Goal: Task Accomplishment & Management: Manage account settings

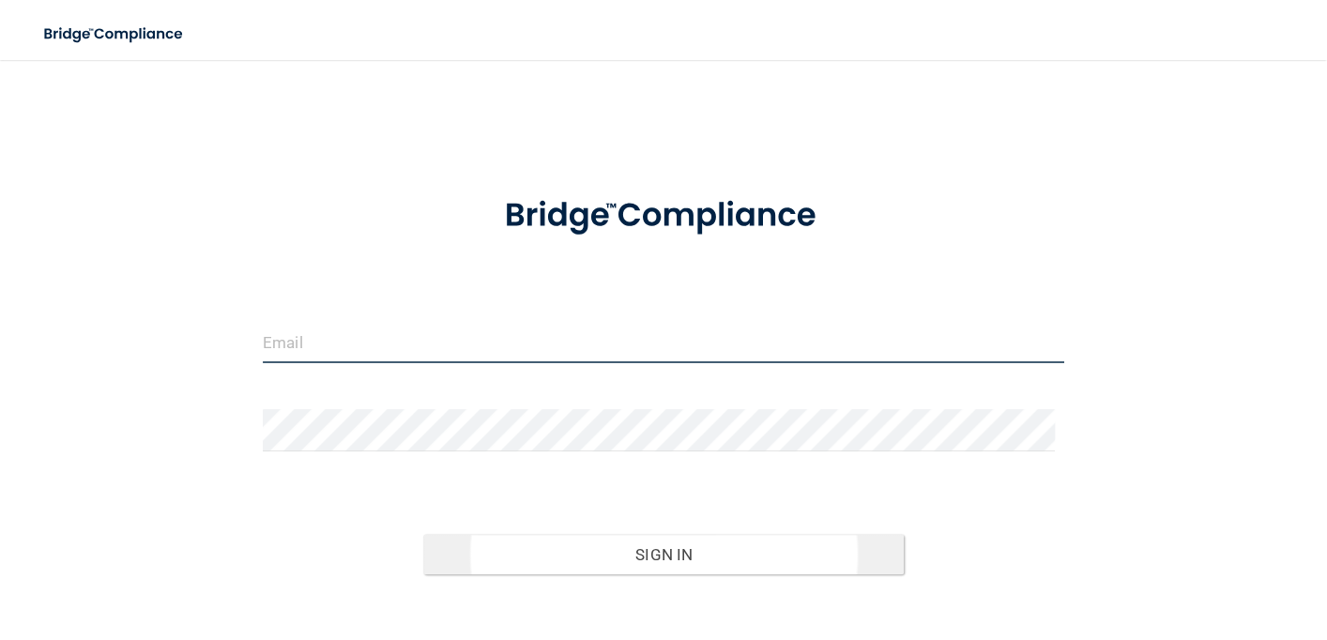
type input "[PERSON_NAME][EMAIL_ADDRESS][PERSON_NAME][DOMAIN_NAME]"
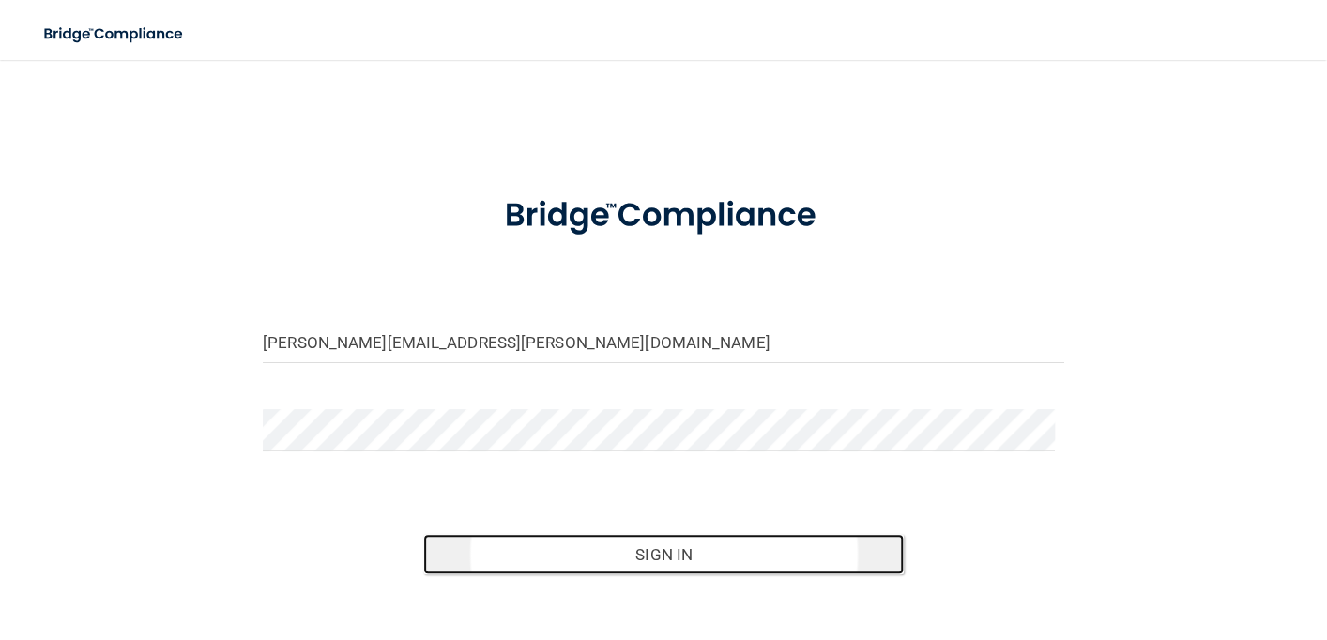
click at [735, 565] on button "Sign In" at bounding box center [663, 554] width 481 height 41
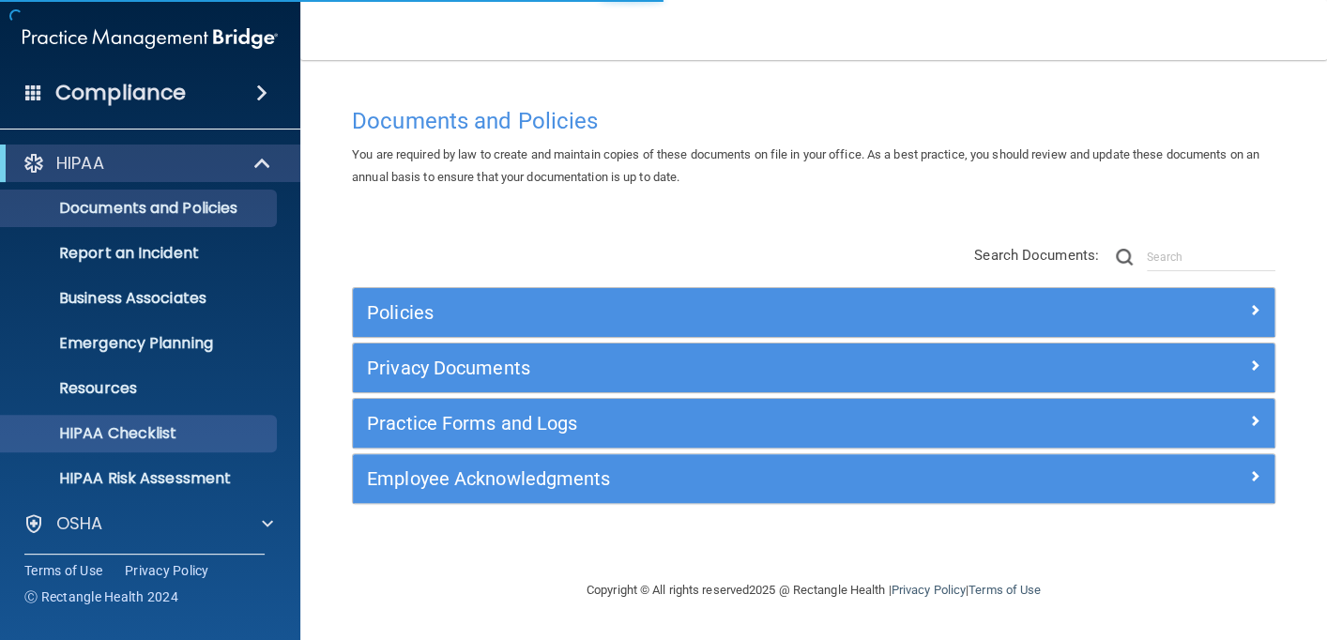
scroll to position [138, 0]
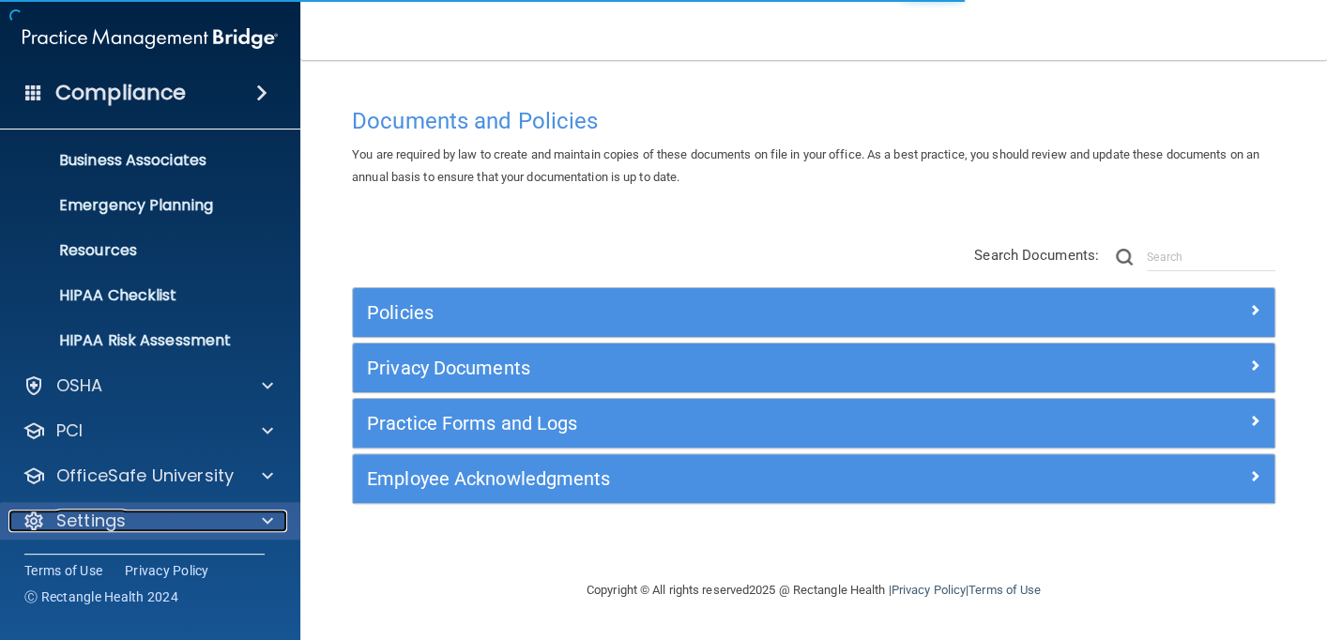
click at [88, 530] on p "Settings" at bounding box center [90, 521] width 69 height 23
click at [91, 513] on p "Settings" at bounding box center [90, 521] width 69 height 23
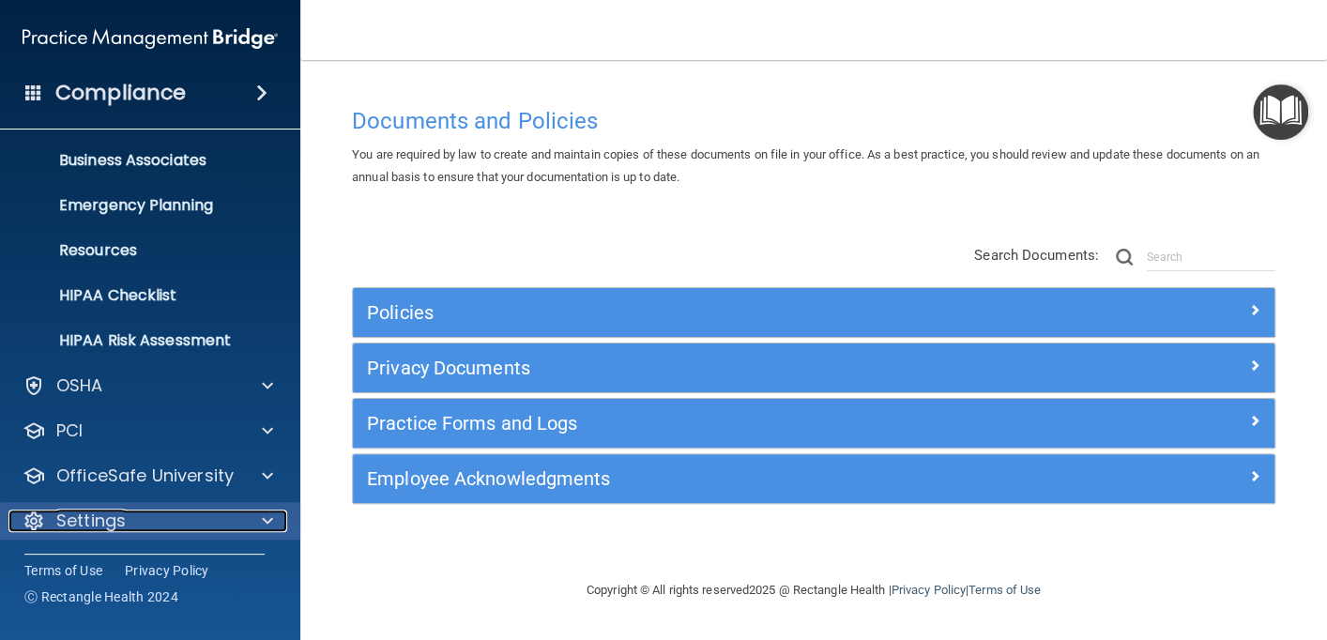
click at [94, 516] on p "Settings" at bounding box center [90, 521] width 69 height 23
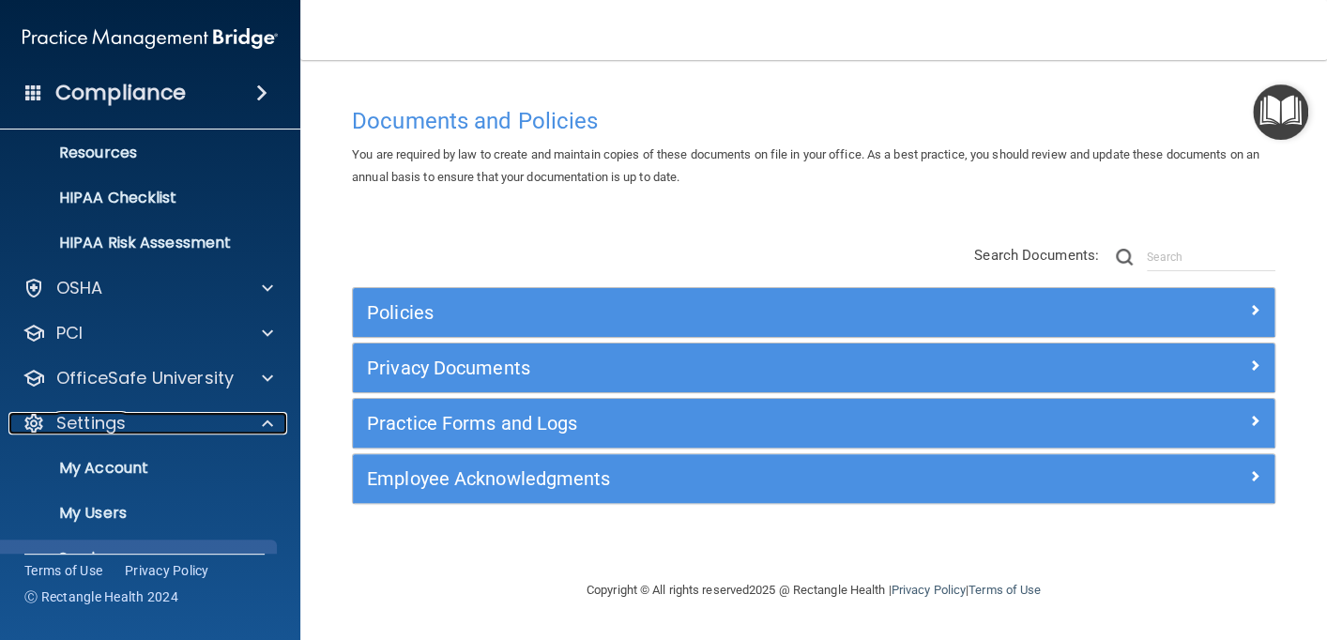
scroll to position [318, 0]
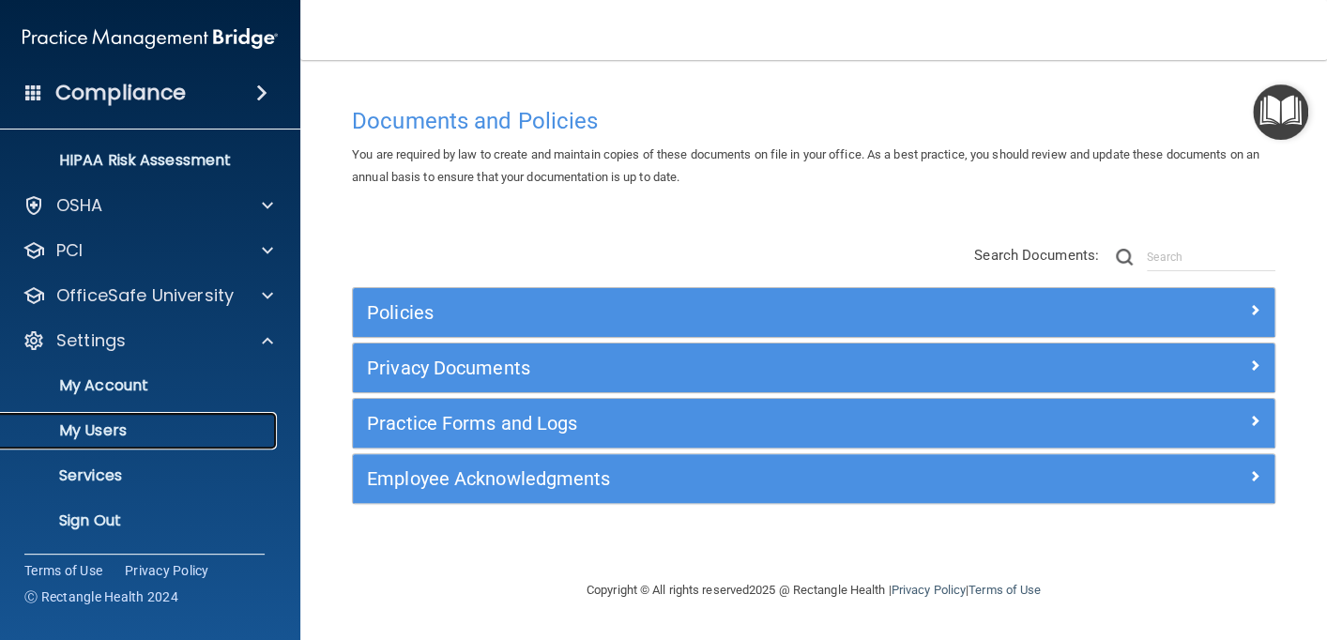
click at [100, 431] on p "My Users" at bounding box center [140, 430] width 256 height 19
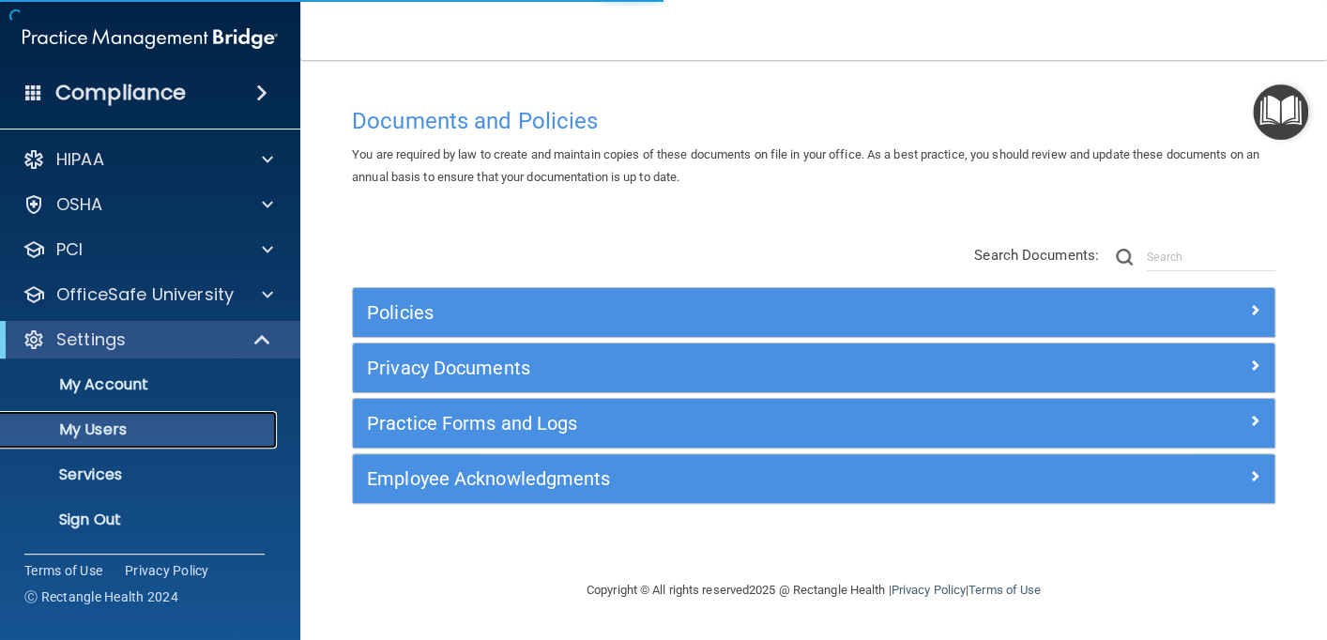
scroll to position [3, 0]
select select "20"
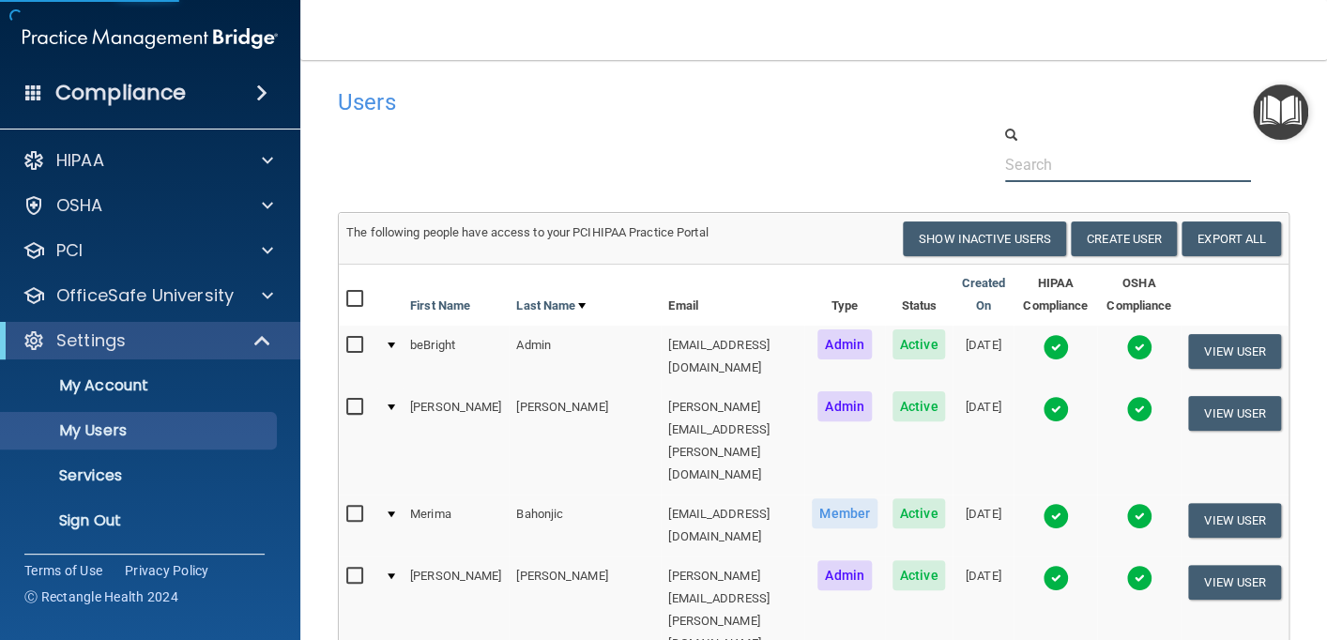
click at [1036, 158] on input "text" at bounding box center [1128, 164] width 246 height 35
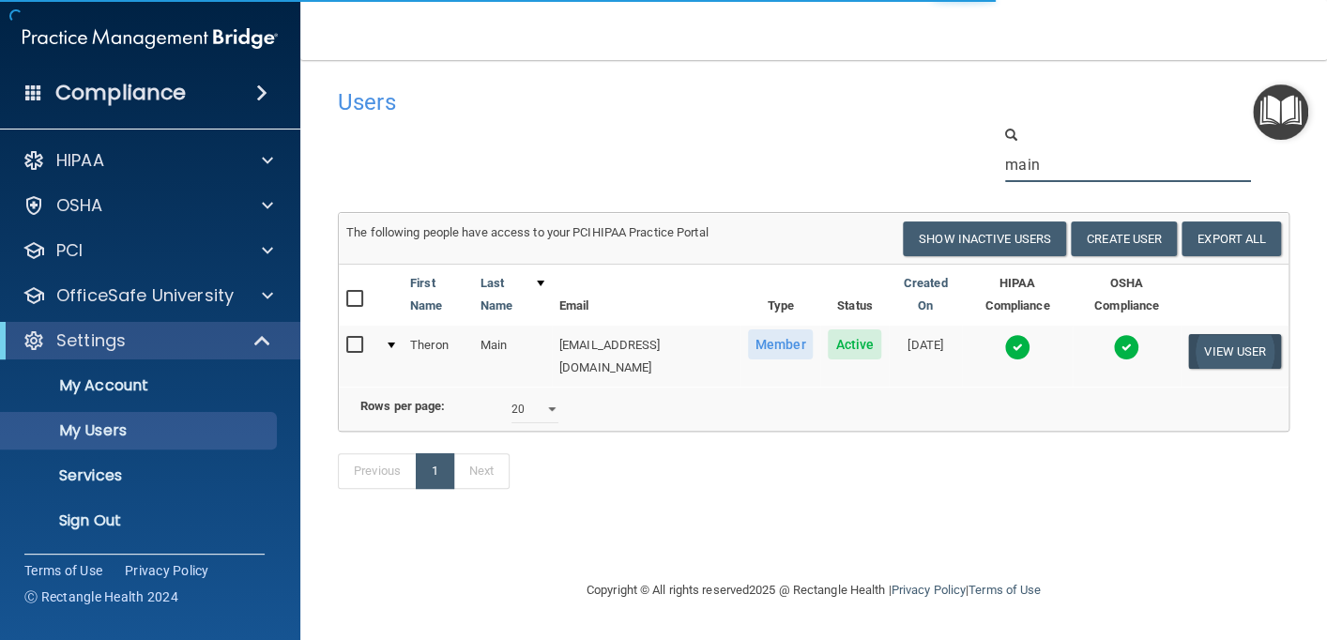
type input "main"
click at [1241, 346] on button "View User" at bounding box center [1234, 351] width 93 height 35
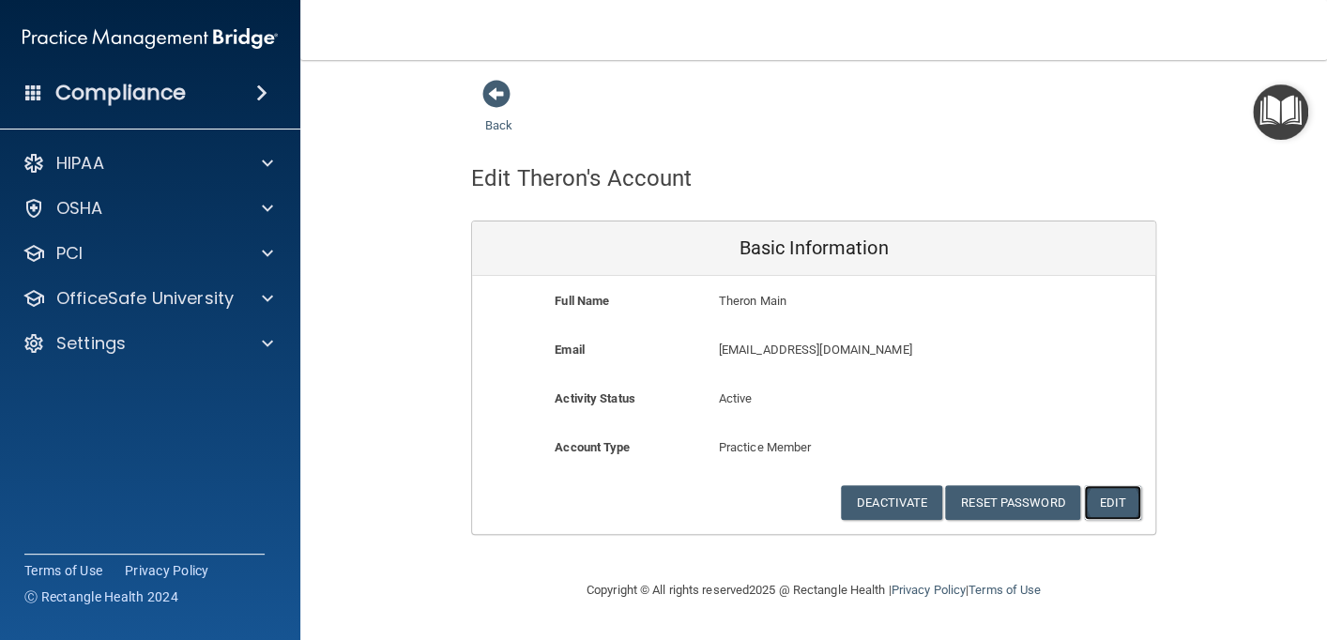
click at [1115, 510] on button "Edit" at bounding box center [1112, 502] width 57 height 35
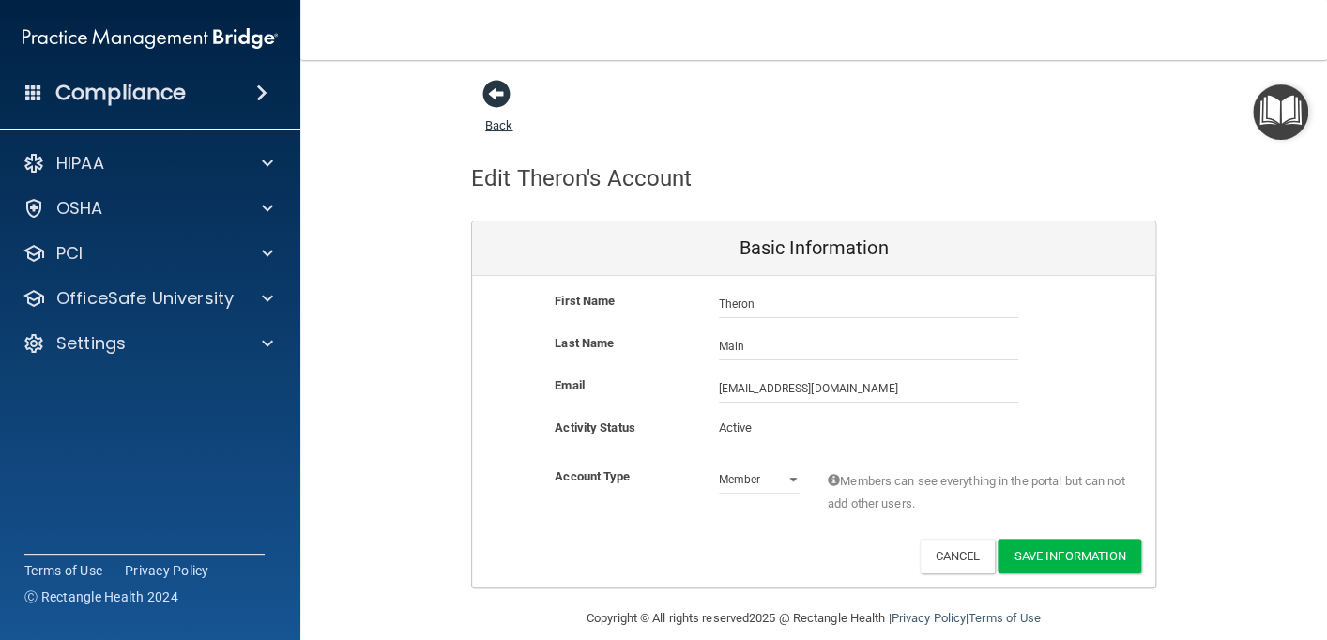
click at [488, 96] on span at bounding box center [496, 94] width 28 height 28
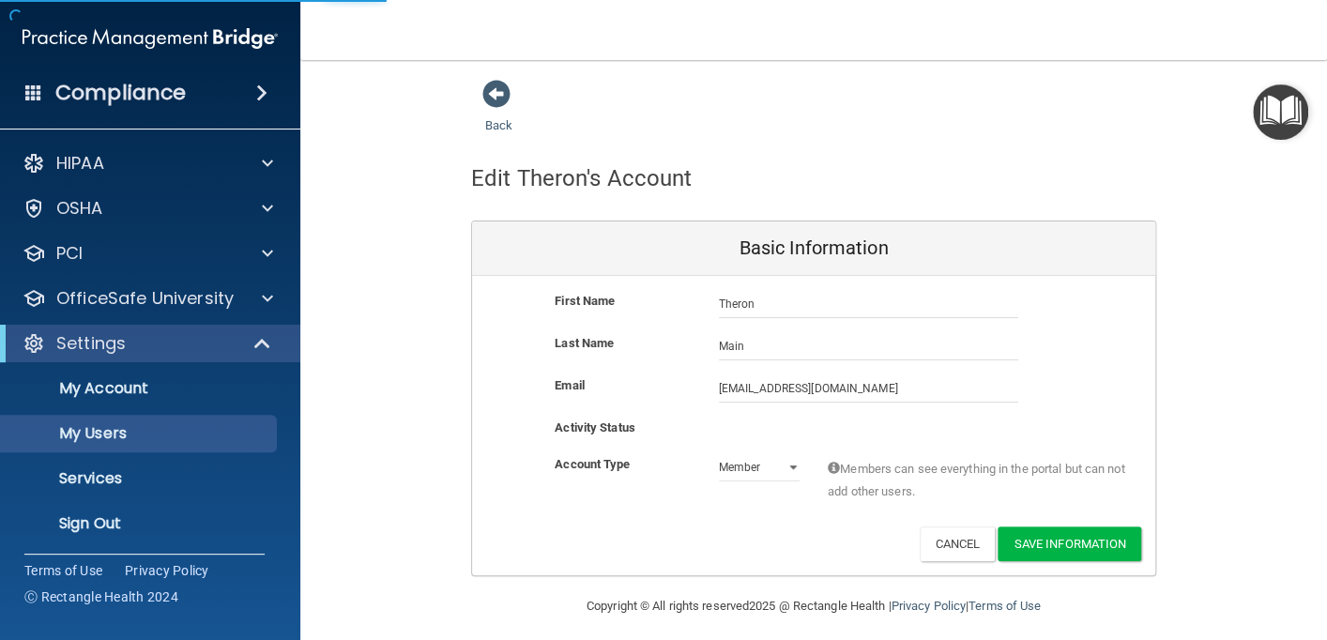
select select "20"
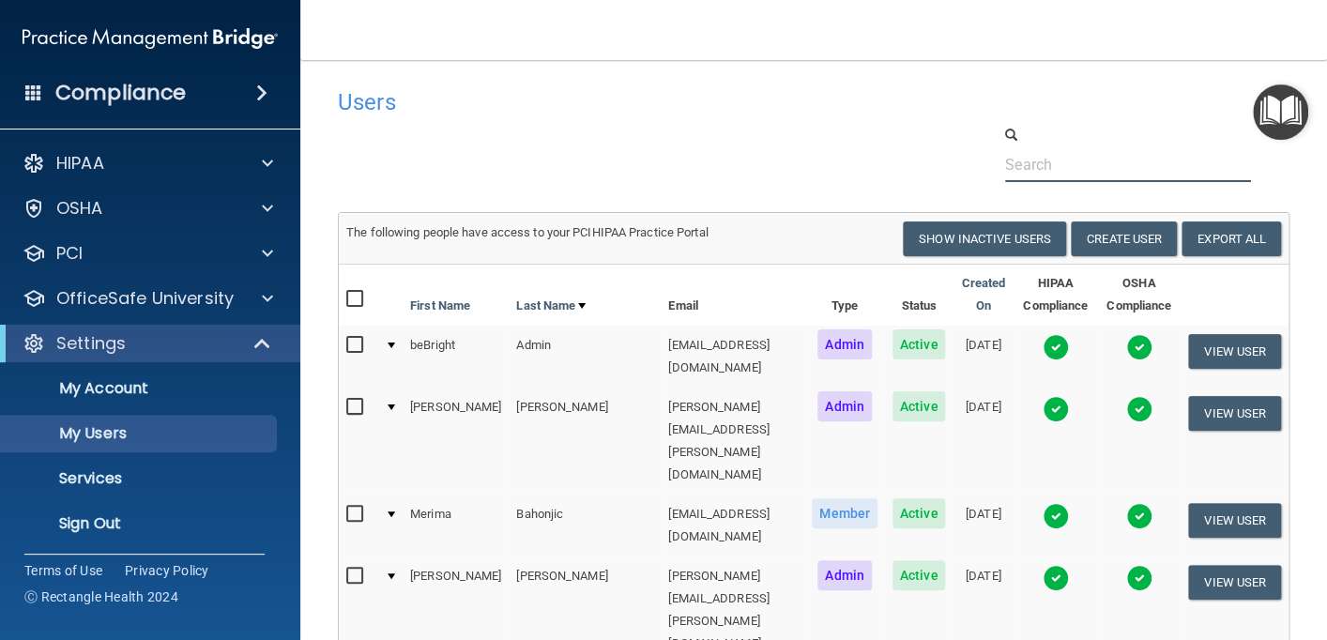
click at [1087, 175] on input "text" at bounding box center [1128, 164] width 246 height 35
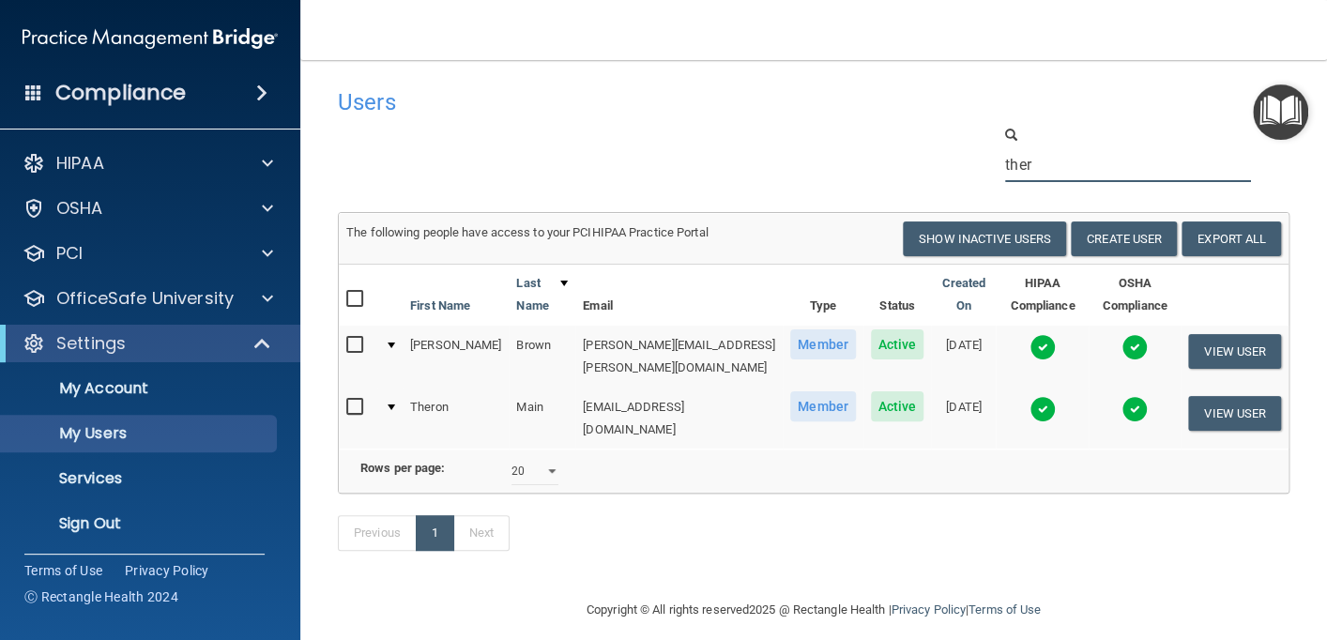
type input "ther"
click at [353, 400] on input "checkbox" at bounding box center [357, 407] width 22 height 15
checkbox input "true"
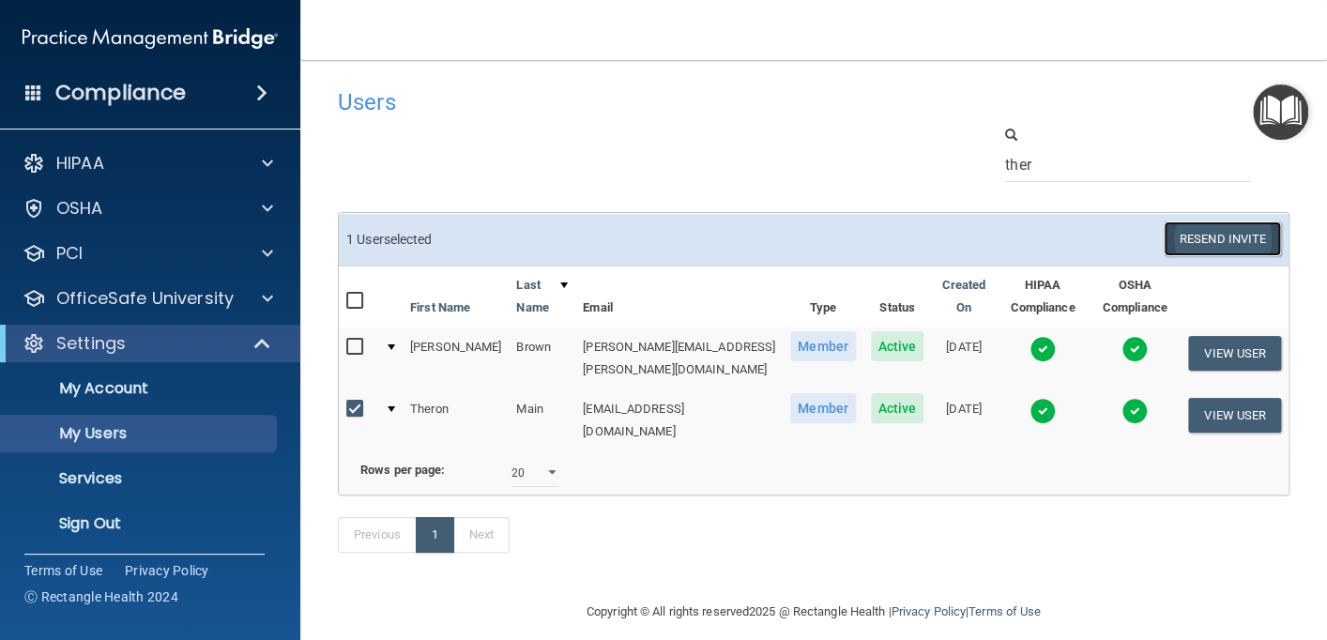
click at [1213, 246] on button "Resend Invite" at bounding box center [1222, 238] width 117 height 35
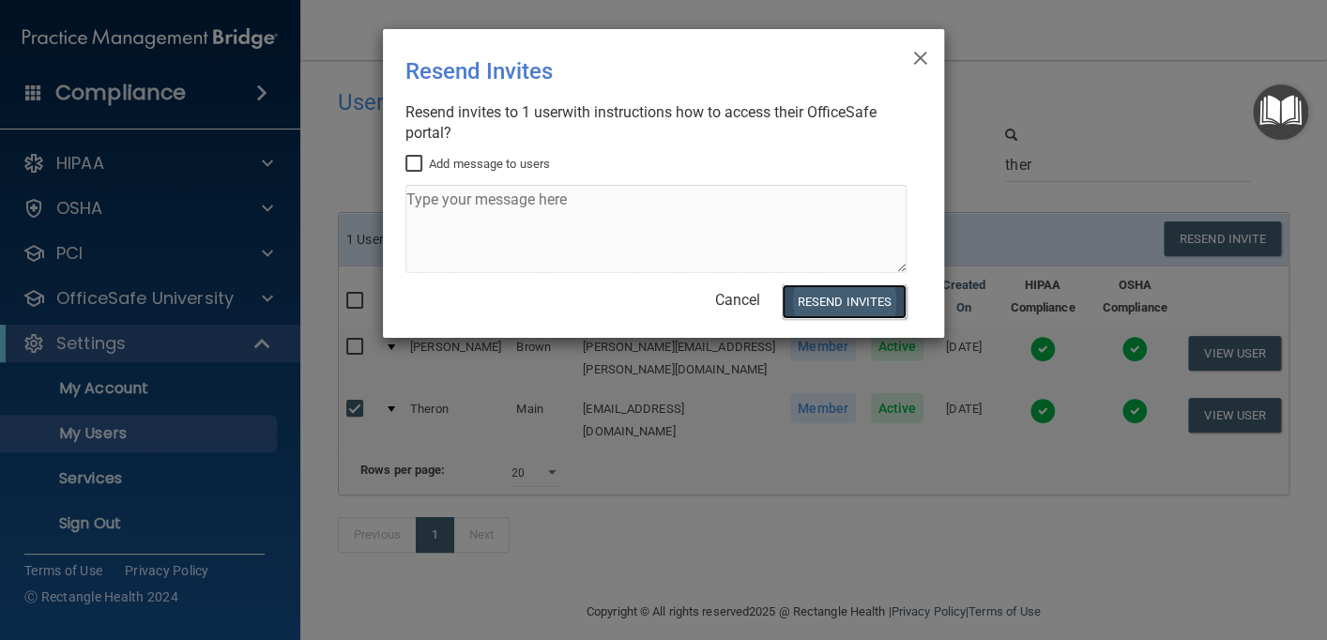
click at [836, 302] on button "Resend Invites" at bounding box center [844, 301] width 125 height 35
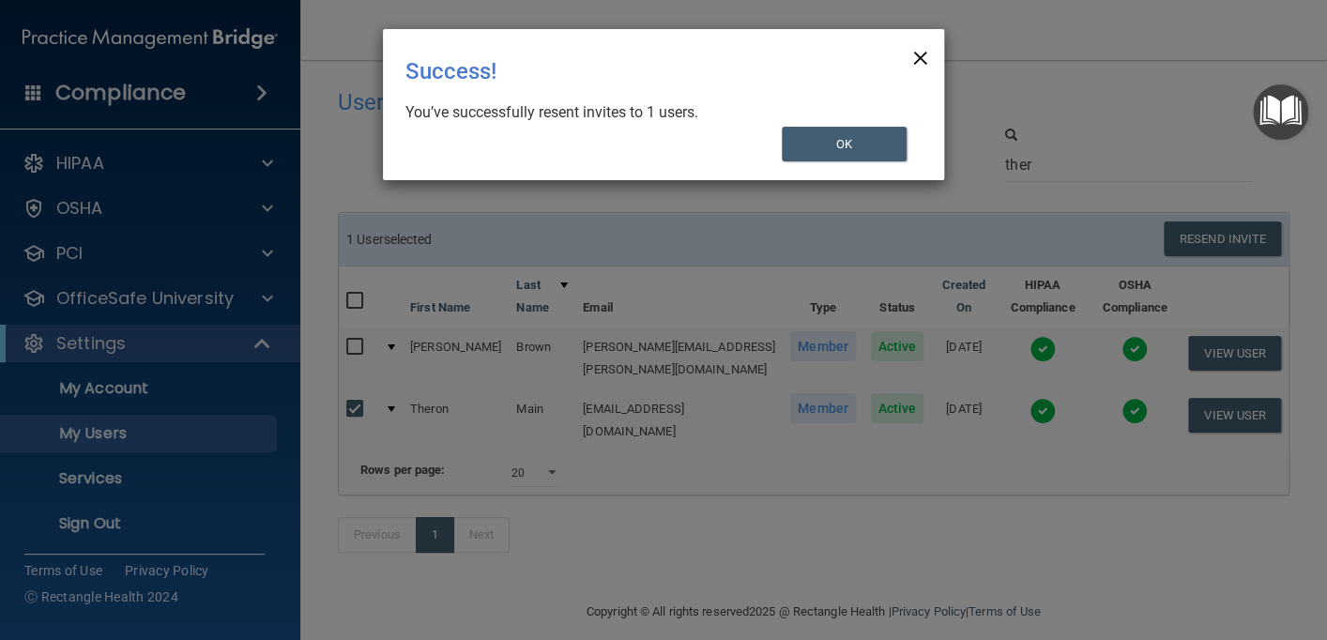
click at [921, 53] on span "×" at bounding box center [920, 56] width 17 height 38
